Goal: Transaction & Acquisition: Download file/media

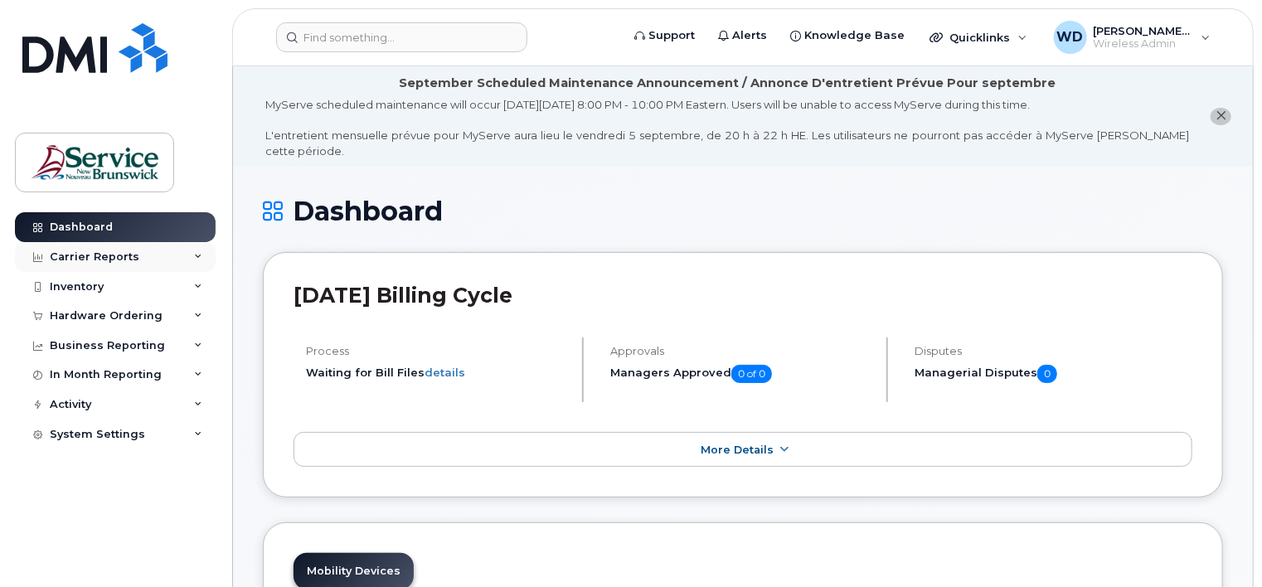
click at [93, 264] on div "Carrier Reports" at bounding box center [115, 257] width 201 height 30
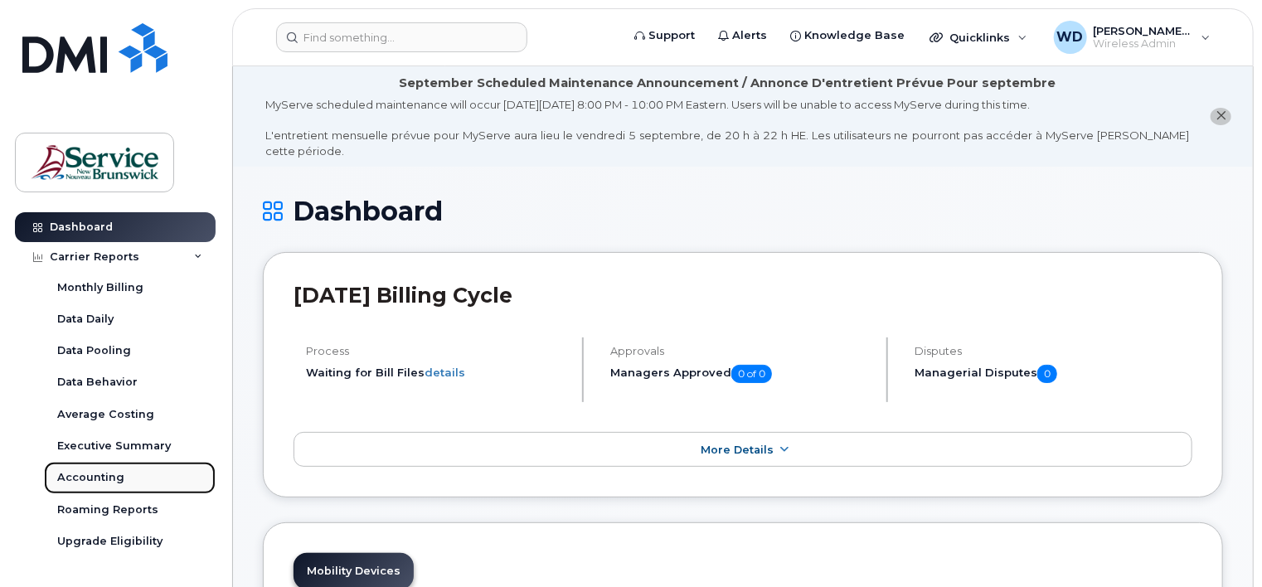
click at [104, 477] on div "Accounting" at bounding box center [90, 477] width 67 height 15
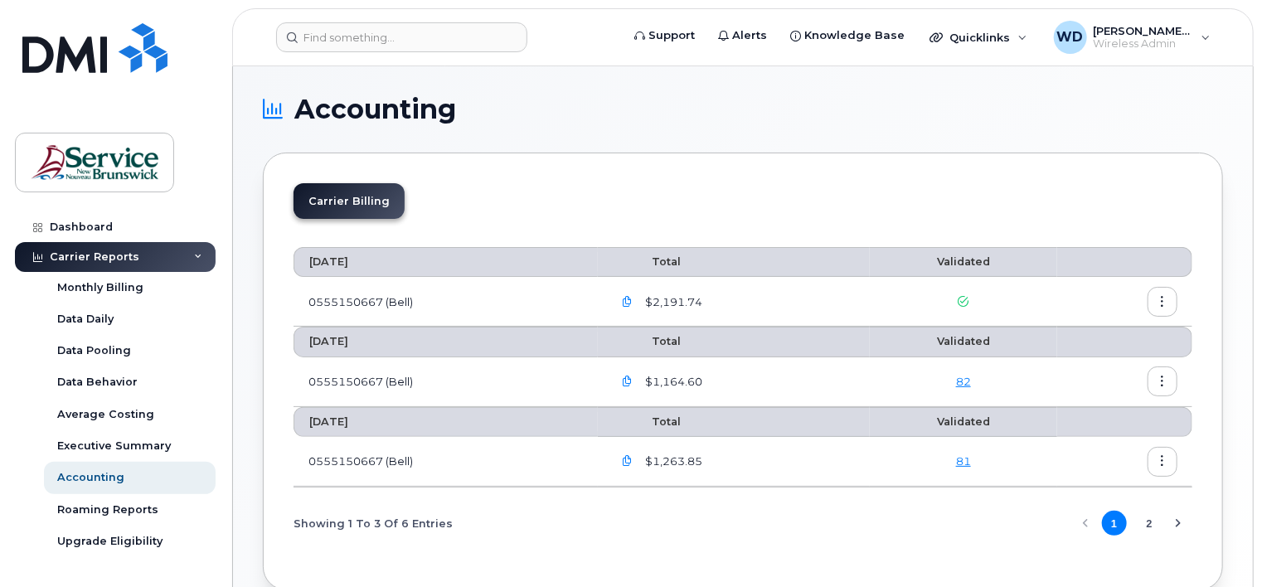
click at [633, 298] on icon "button" at bounding box center [627, 302] width 11 height 11
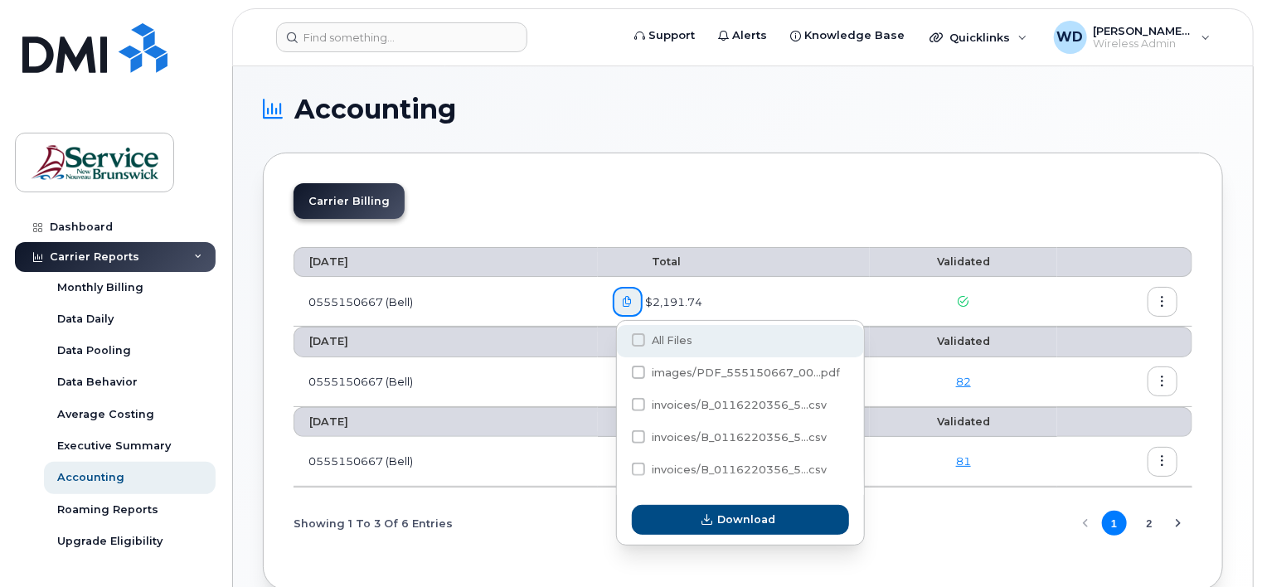
click at [633, 342] on span at bounding box center [638, 339] width 13 height 13
click at [620, 342] on input "All Files" at bounding box center [616, 341] width 8 height 8
checkbox input "true"
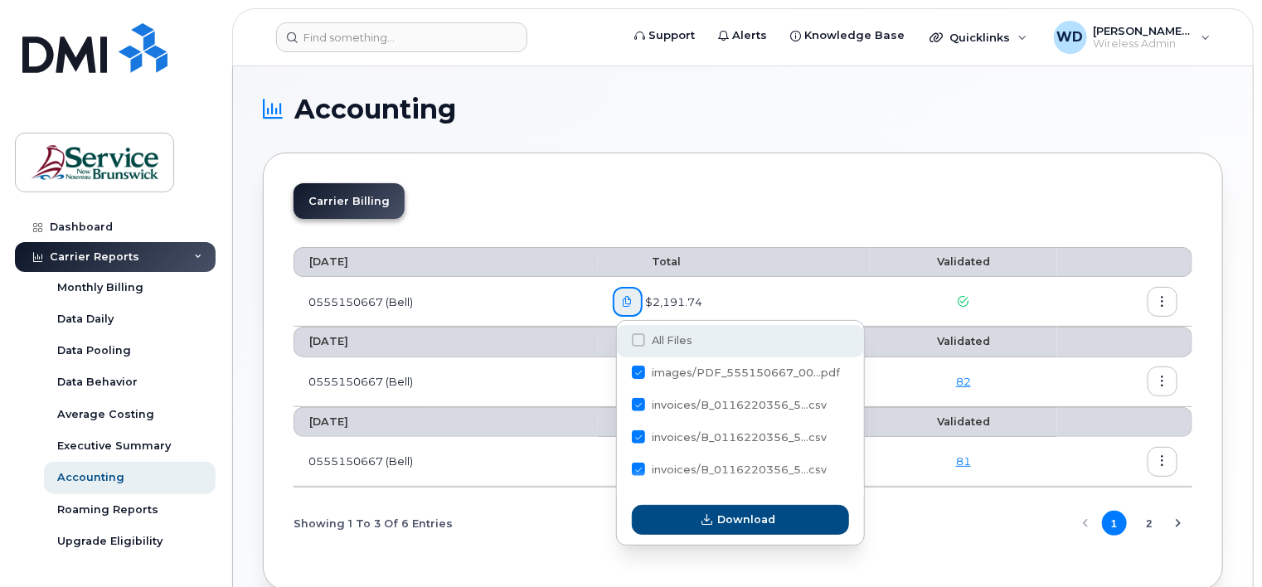
checkbox input "true"
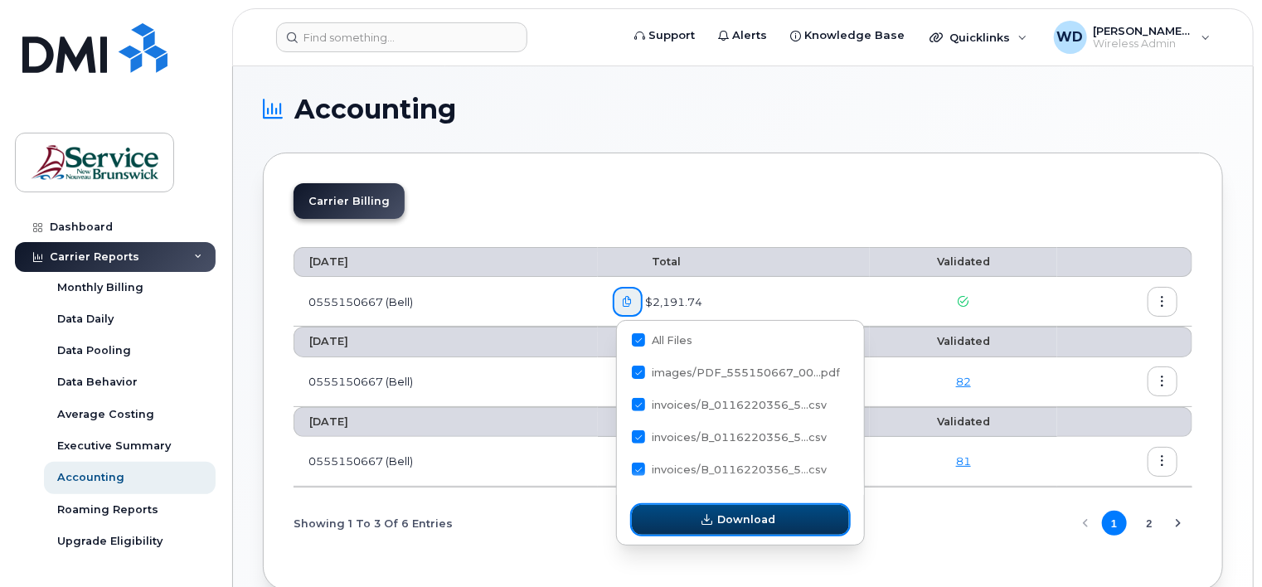
click at [680, 531] on button "Download" at bounding box center [740, 520] width 217 height 30
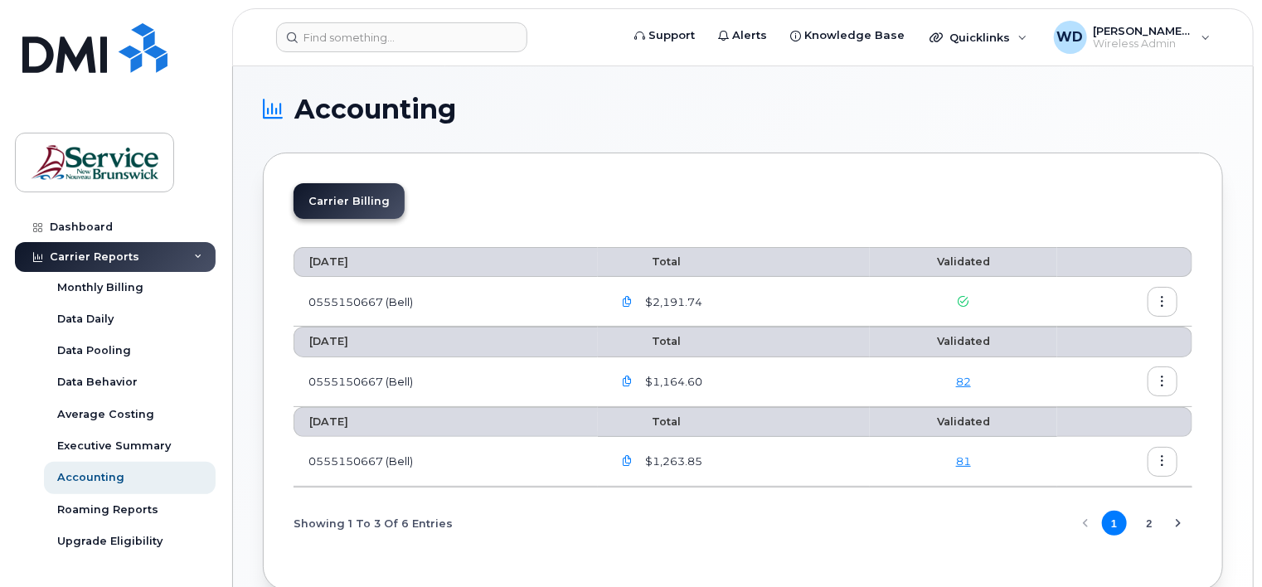
click at [634, 291] on button "button" at bounding box center [628, 302] width 30 height 30
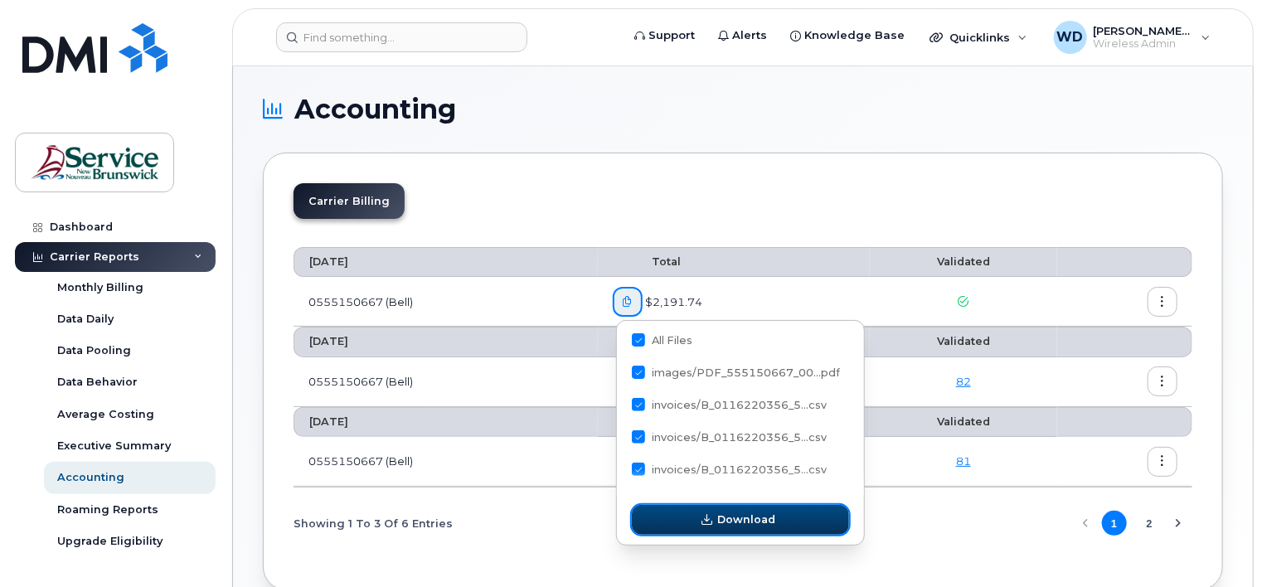
click at [703, 519] on icon "button" at bounding box center [706, 520] width 11 height 11
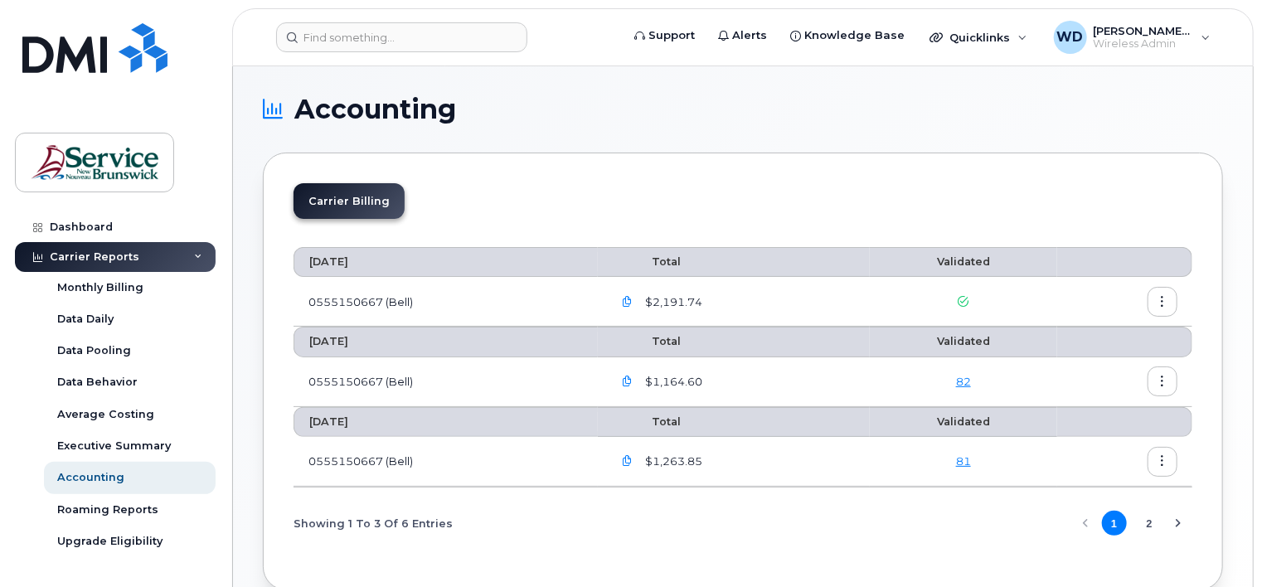
click at [1164, 298] on icon "button" at bounding box center [1162, 302] width 11 height 11
click at [1117, 368] on div "Download" at bounding box center [1104, 368] width 148 height 32
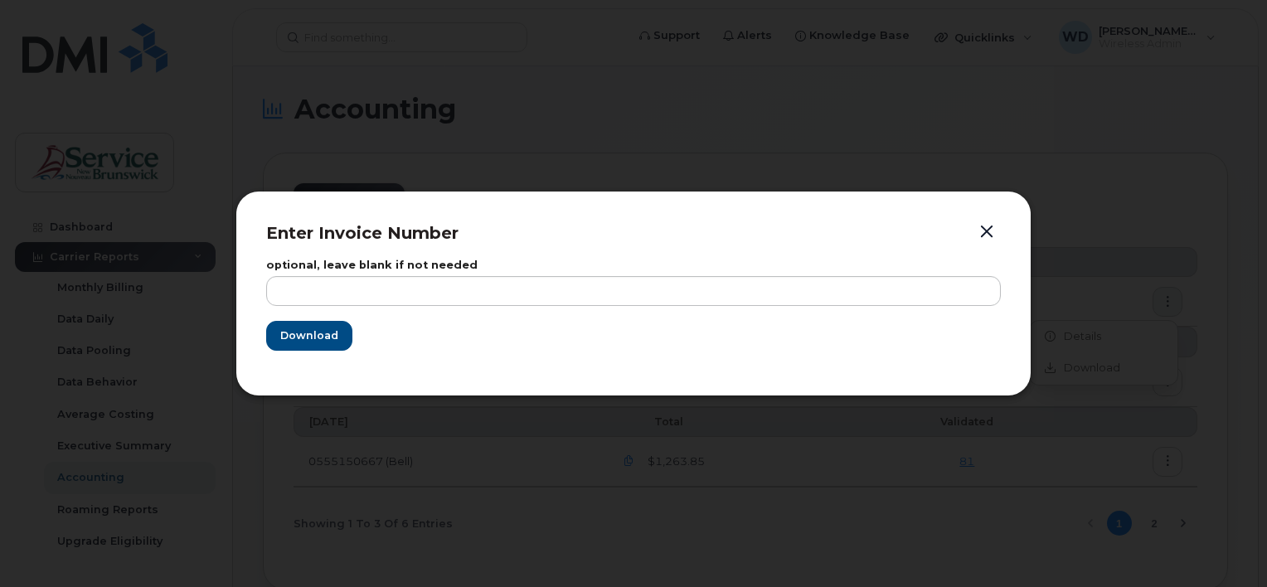
click at [425, 269] on label "optional, leave blank if not needed" at bounding box center [633, 265] width 734 height 11
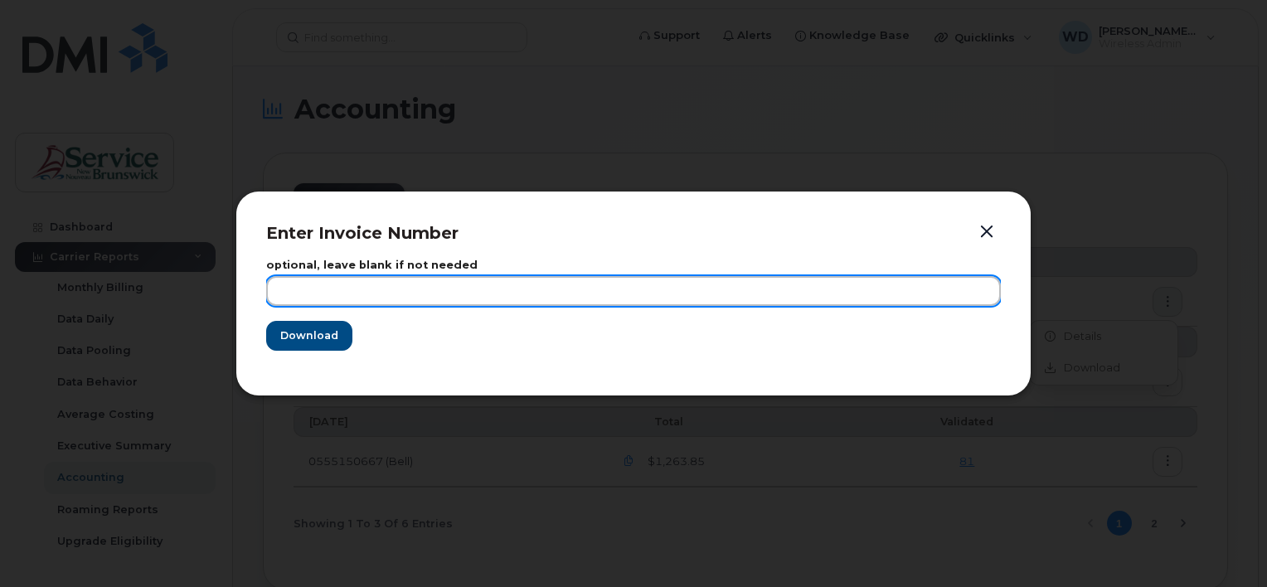
click at [401, 295] on input "text" at bounding box center [633, 291] width 734 height 30
type input "[DATE]"
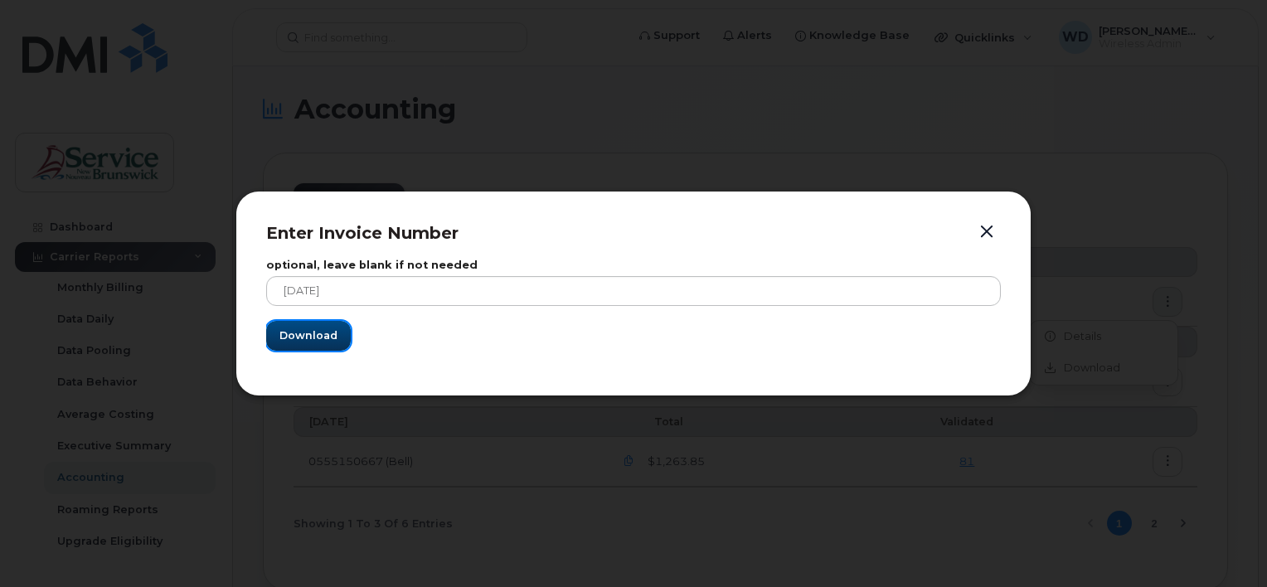
click at [297, 327] on button "Download" at bounding box center [308, 336] width 85 height 30
